Goal: Task Accomplishment & Management: Manage account settings

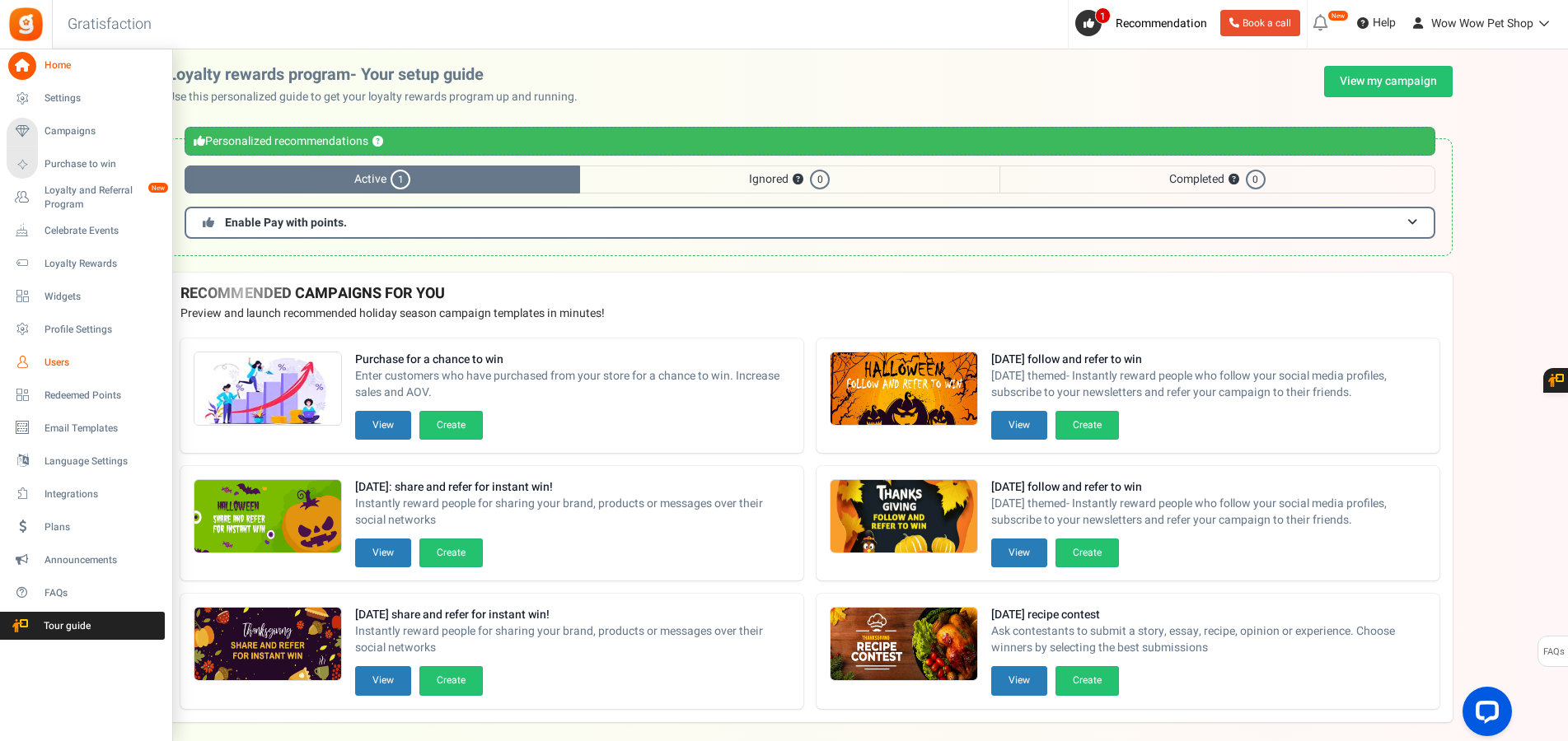
click at [42, 362] on link "Users" at bounding box center [86, 362] width 159 height 28
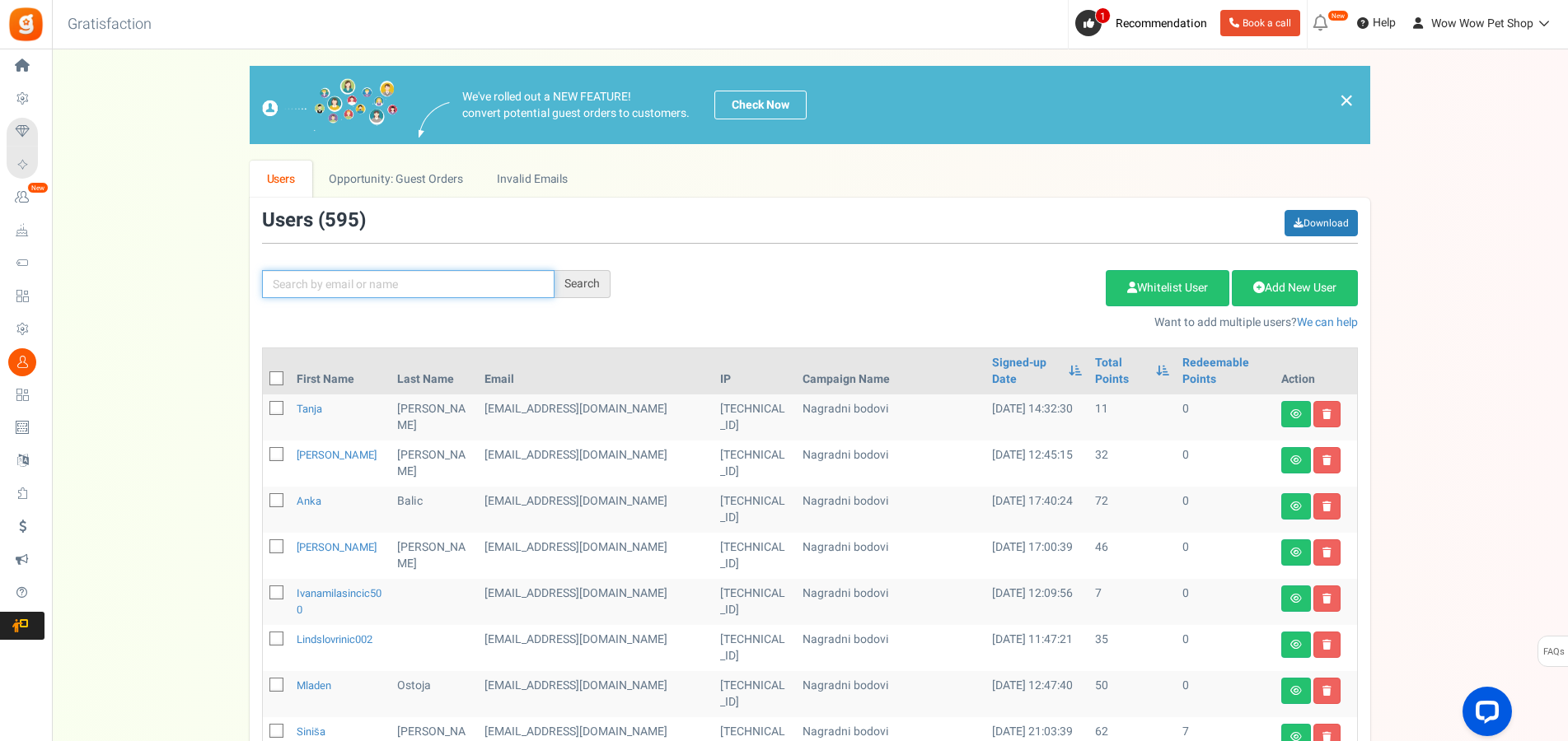
click at [399, 272] on input "text" at bounding box center [408, 284] width 293 height 28
type input "[DEMOGRAPHIC_DATA]š"
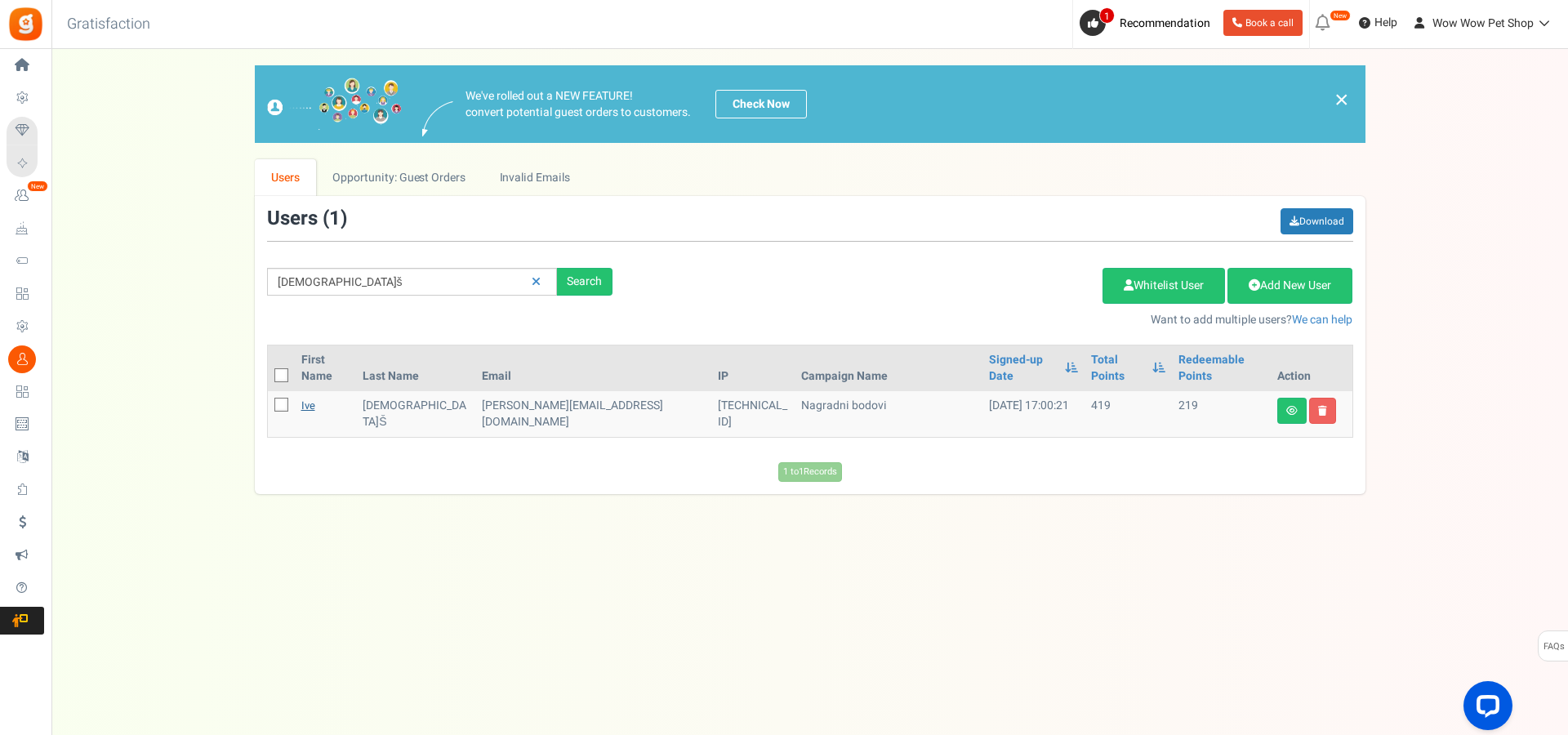
click at [312, 398] on link "Ive" at bounding box center [308, 405] width 13 height 15
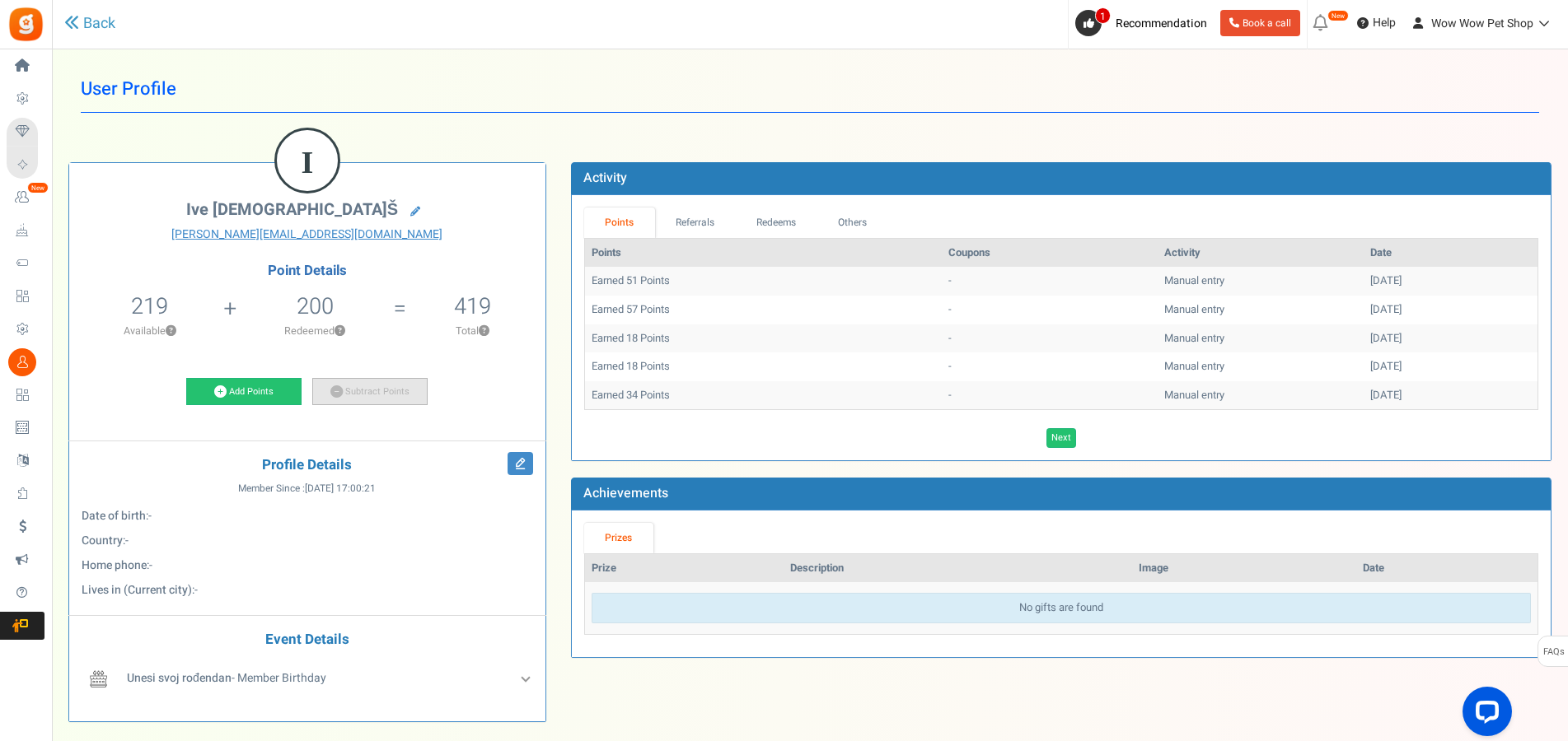
click at [358, 392] on link "Subtract Points" at bounding box center [369, 391] width 115 height 28
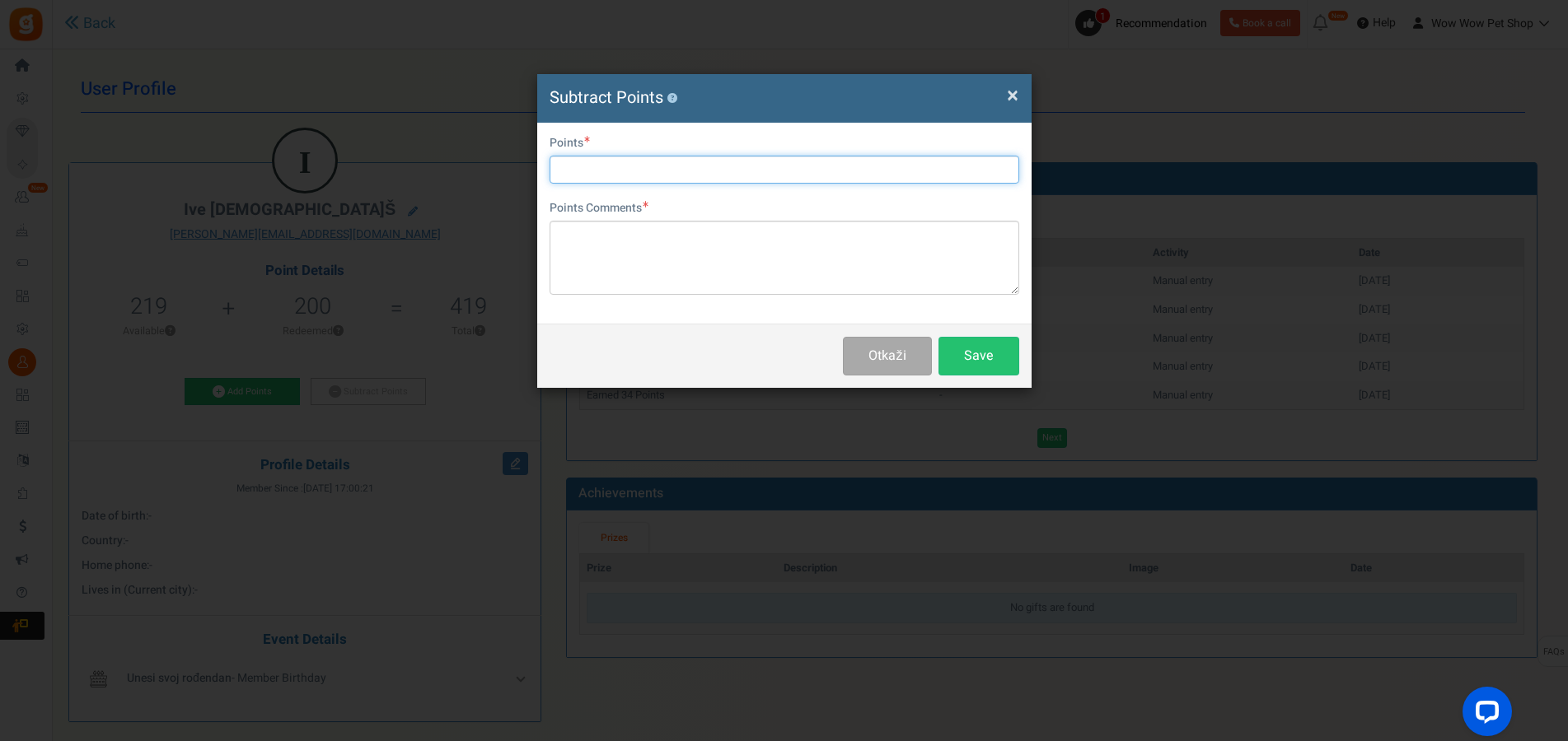
click at [635, 168] on input "text" at bounding box center [785, 169] width 470 height 28
type input "200"
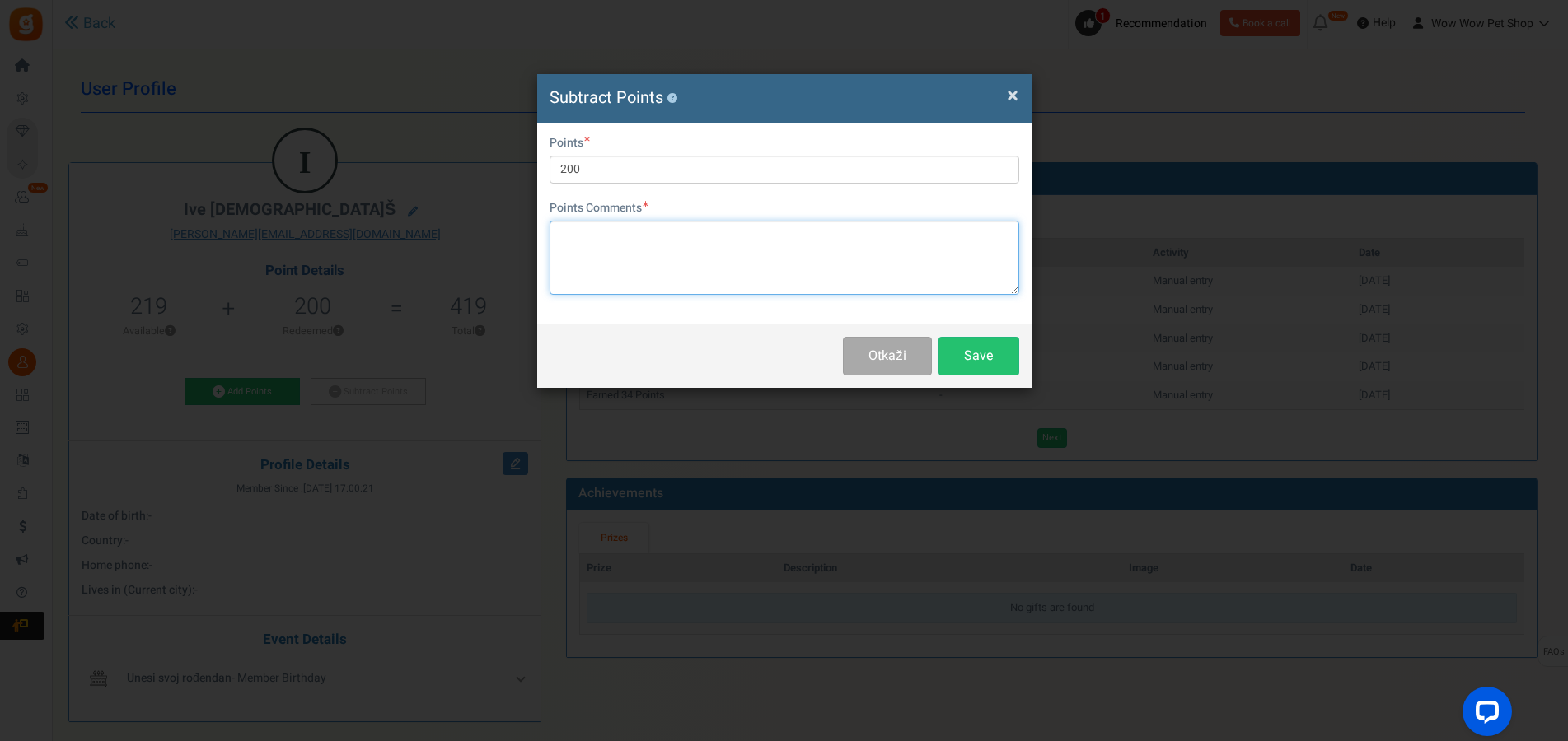
click at [611, 240] on textarea at bounding box center [785, 257] width 470 height 74
type textarea "Račun br. 1523"
click at [975, 355] on button "Save" at bounding box center [979, 356] width 81 height 39
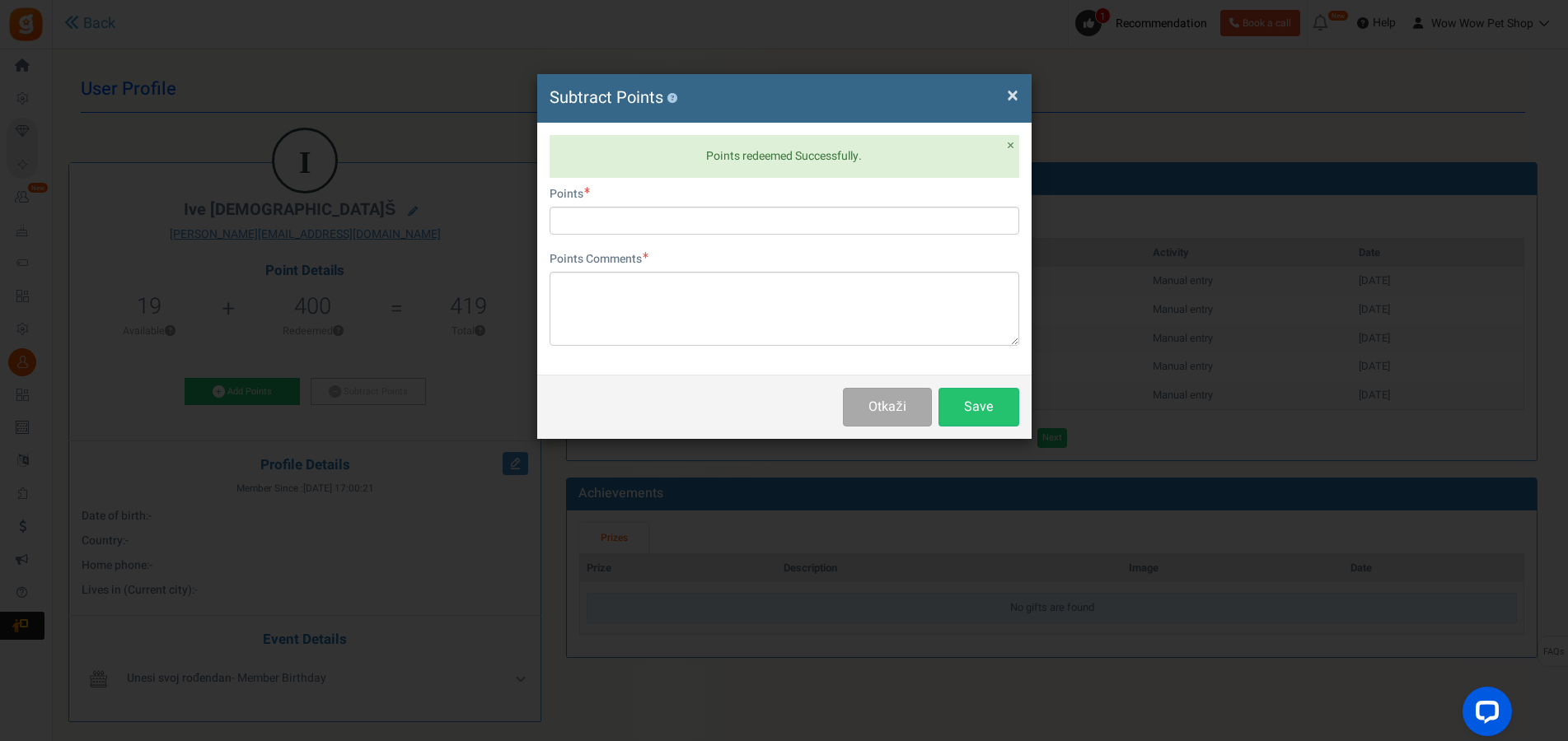
click at [1010, 100] on span "×" at bounding box center [1013, 96] width 12 height 31
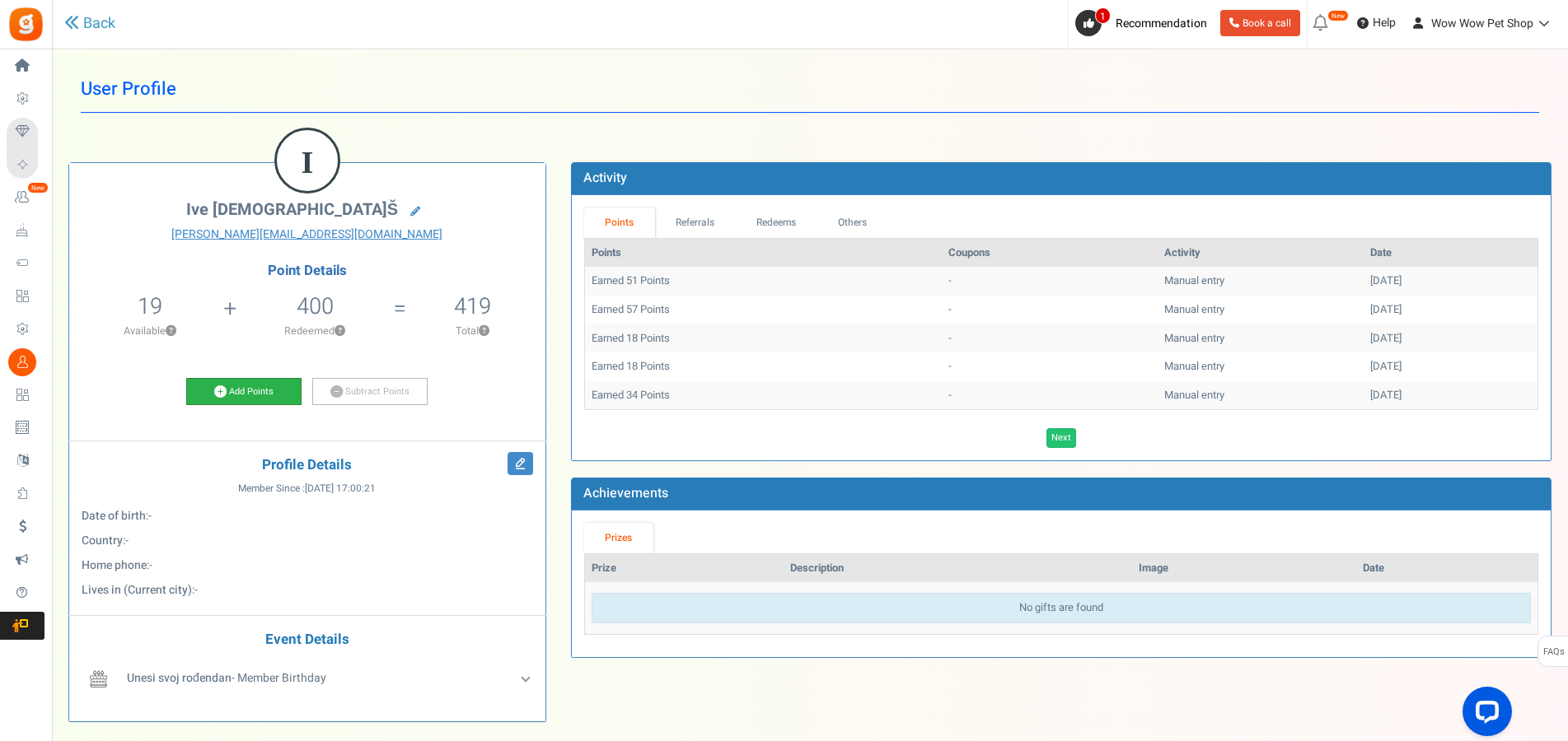
click at [254, 399] on link "Add Points" at bounding box center [244, 391] width 115 height 28
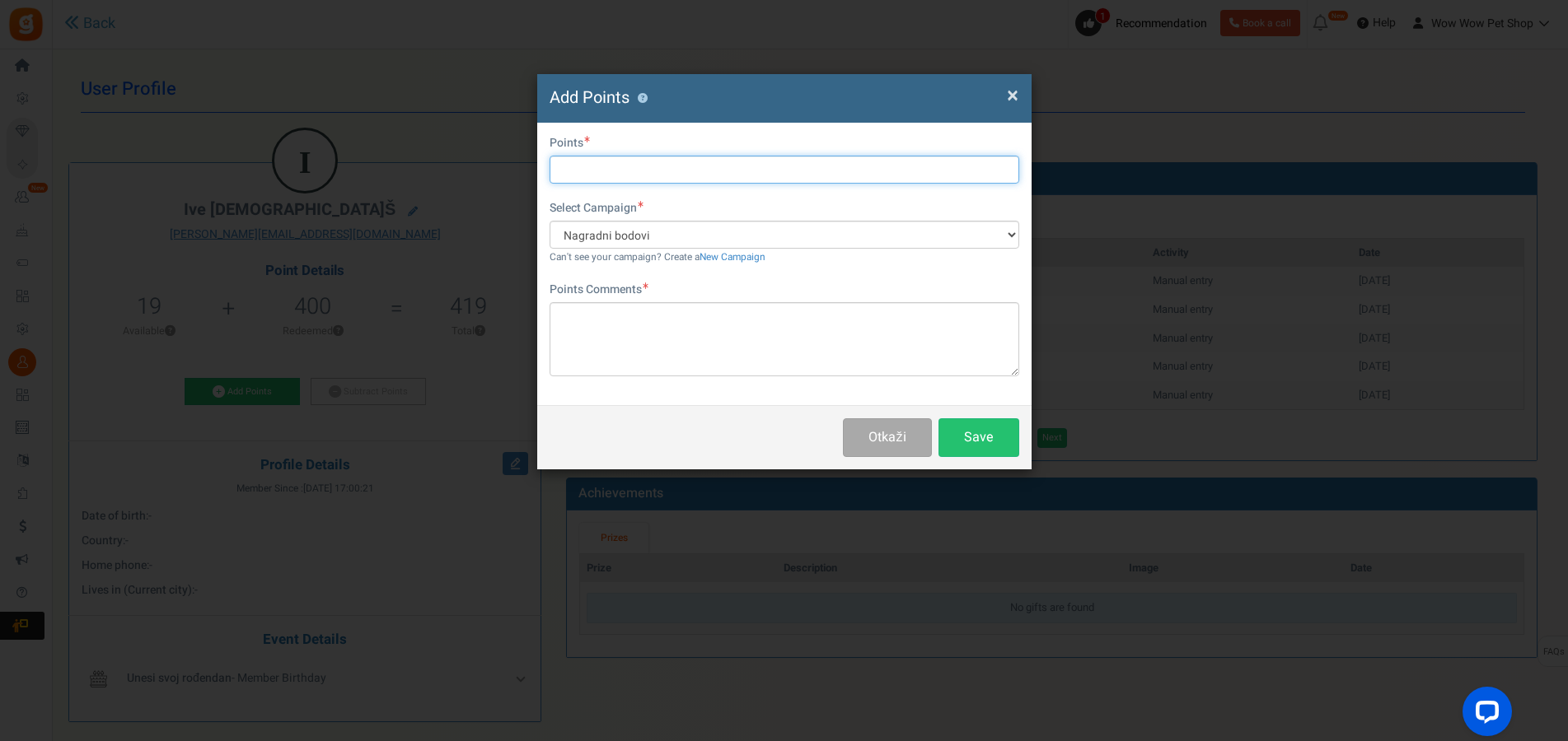
click at [639, 164] on input "text" at bounding box center [785, 169] width 470 height 28
type input "33"
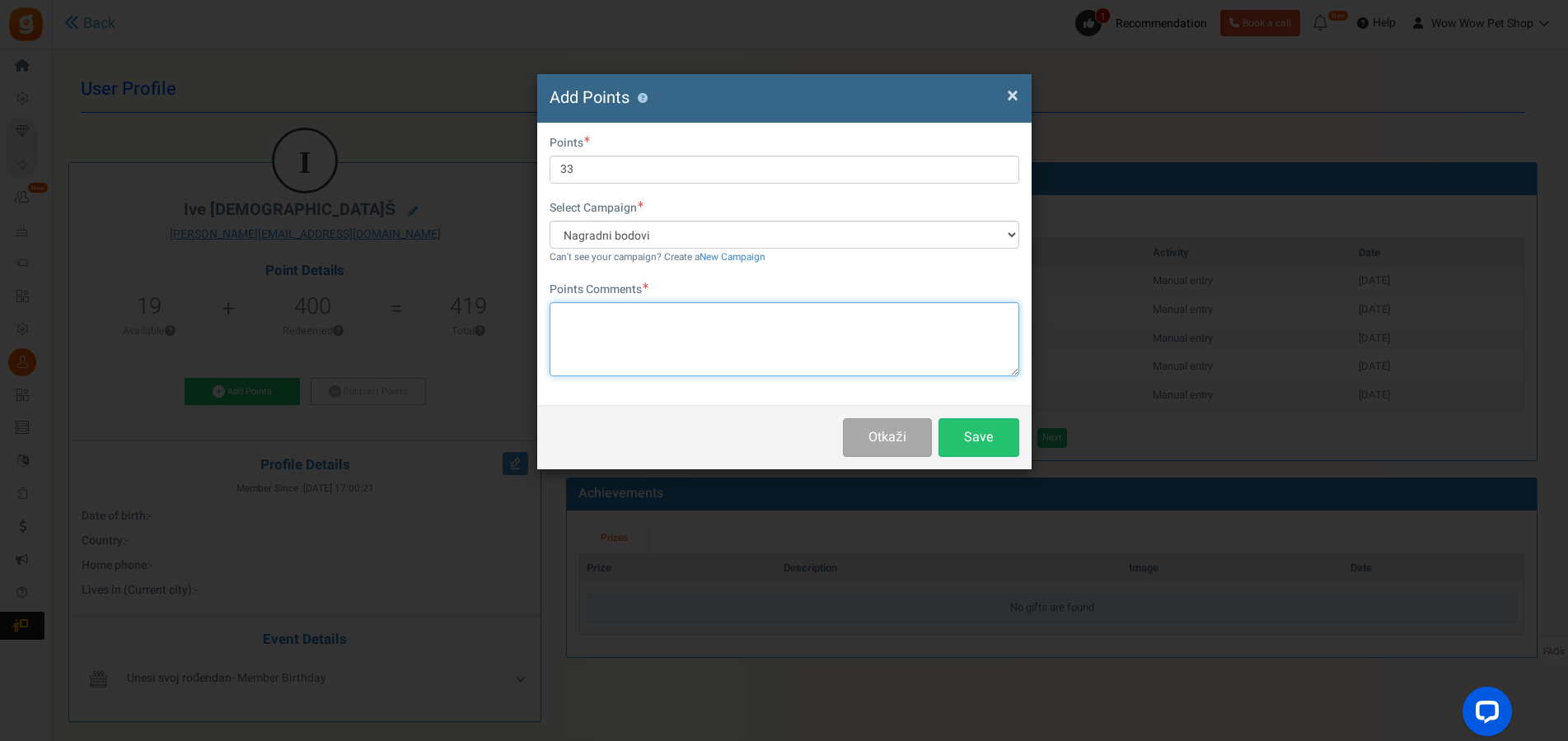
click at [633, 325] on textarea at bounding box center [785, 339] width 470 height 74
type textarea "Račun br. 1523"
click at [975, 433] on button "Save" at bounding box center [979, 438] width 81 height 39
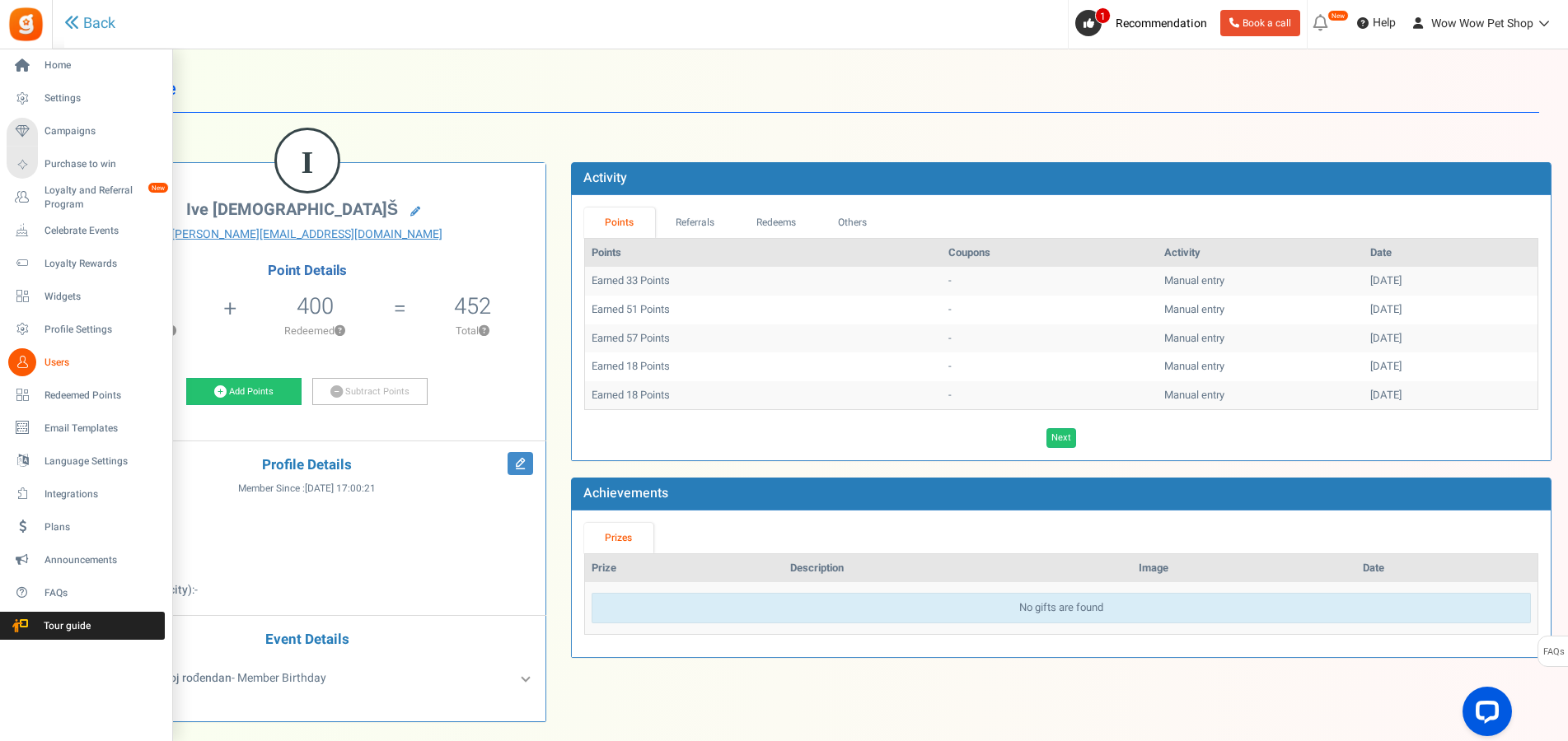
click at [30, 366] on icon at bounding box center [22, 362] width 28 height 28
